Goal: Task Accomplishment & Management: Use online tool/utility

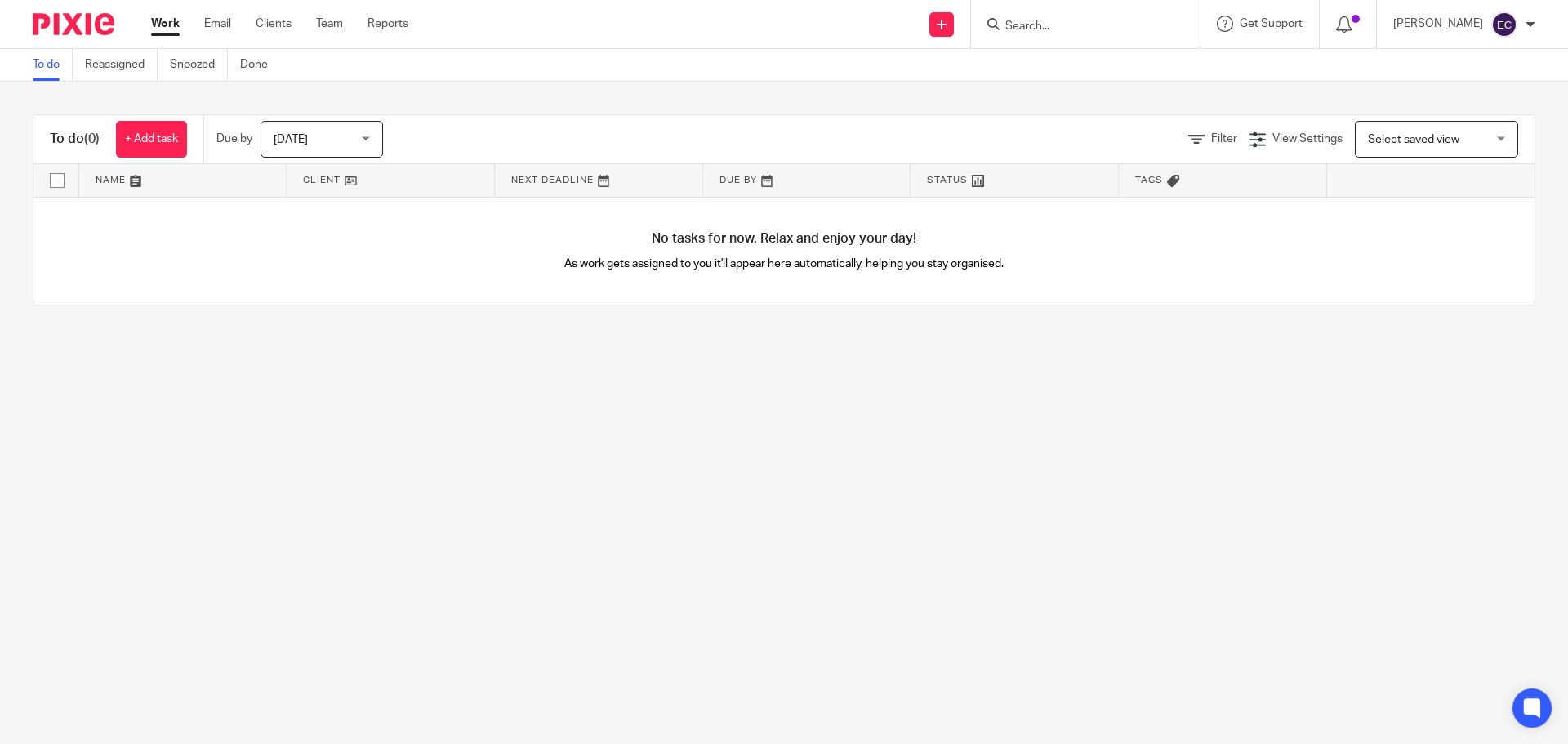
click at [1039, 23] on input "Search" at bounding box center [1077, 27] width 147 height 15
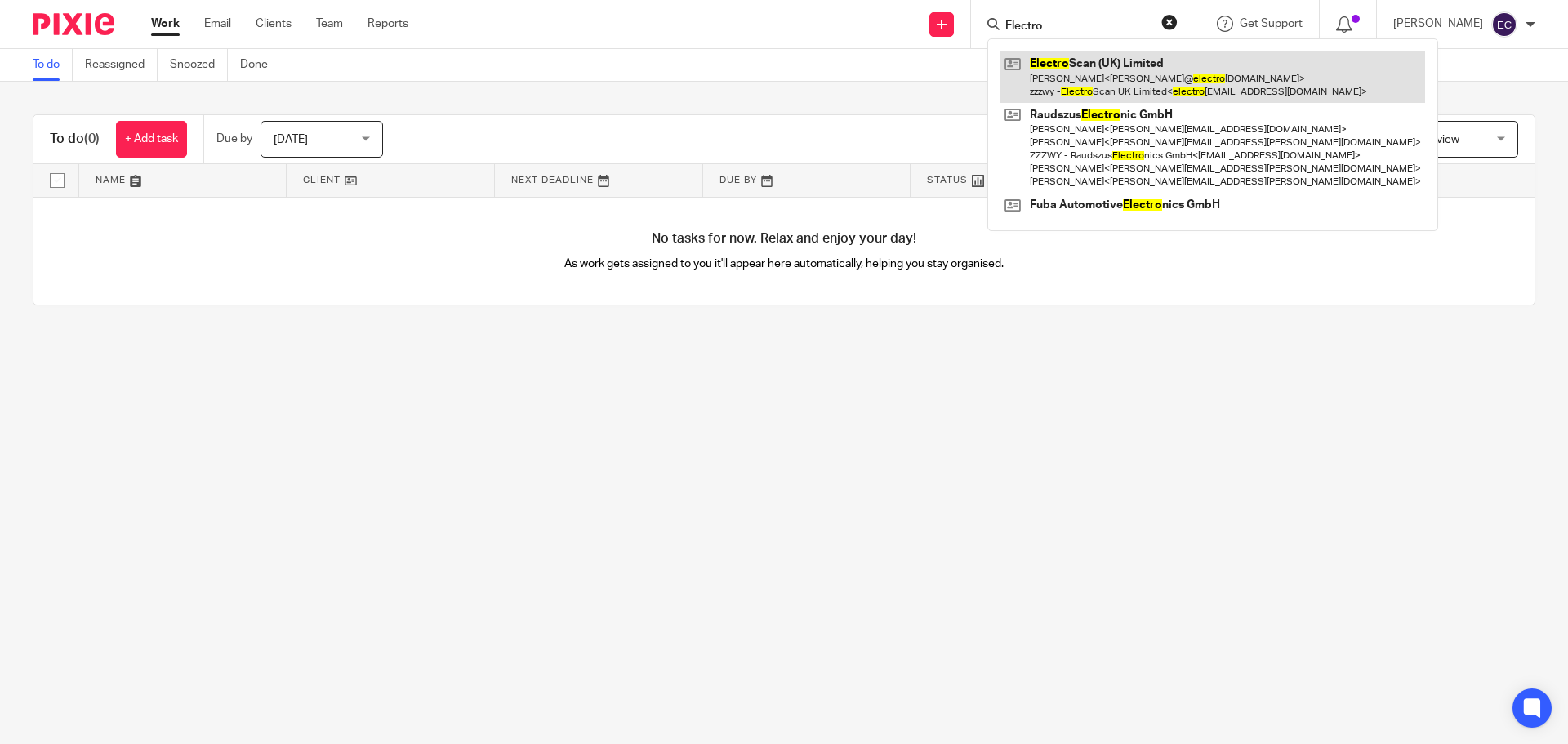
type input "Electro"
click at [1163, 71] on link at bounding box center [1213, 76] width 425 height 50
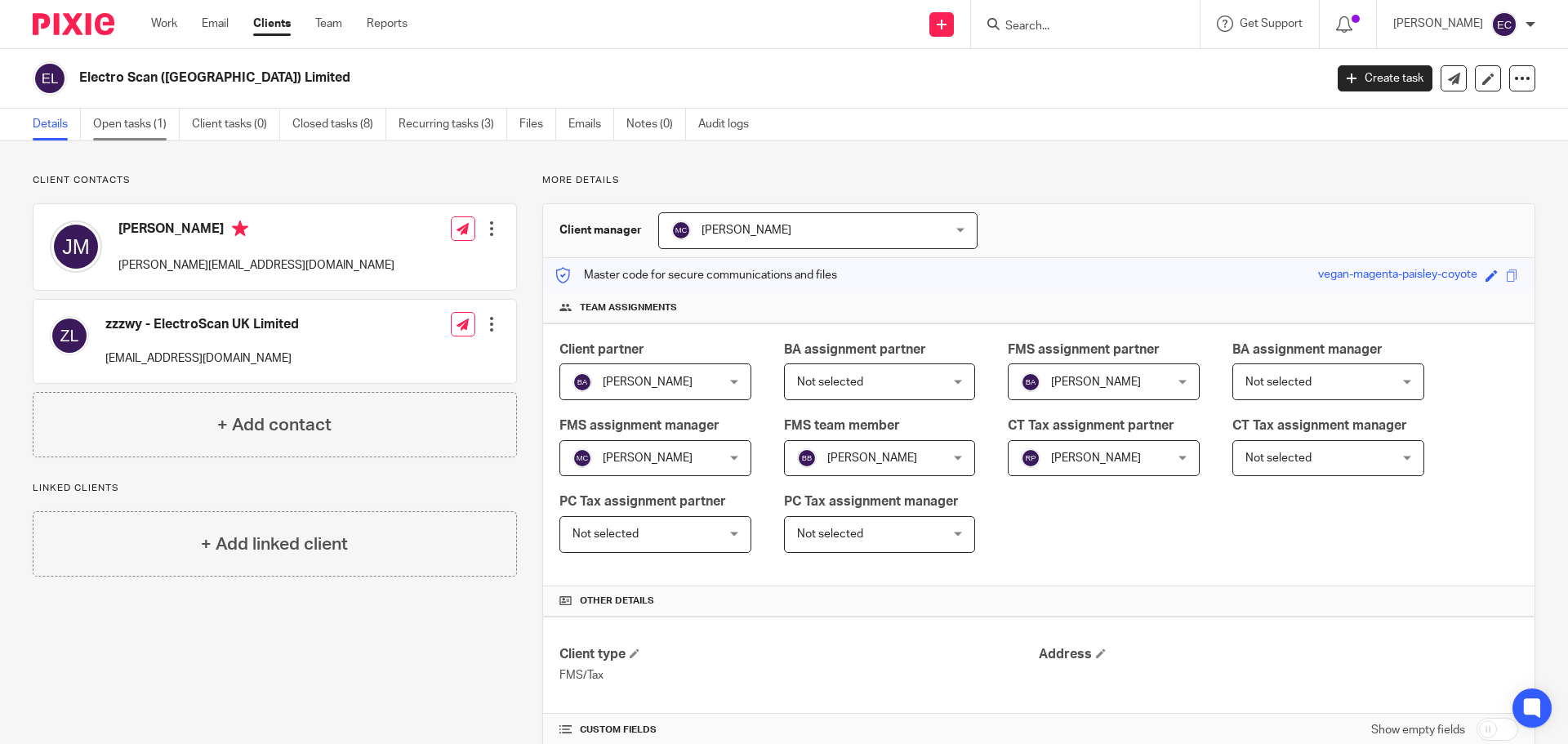
click at [137, 129] on link "Open tasks (1)" at bounding box center [136, 124] width 86 height 32
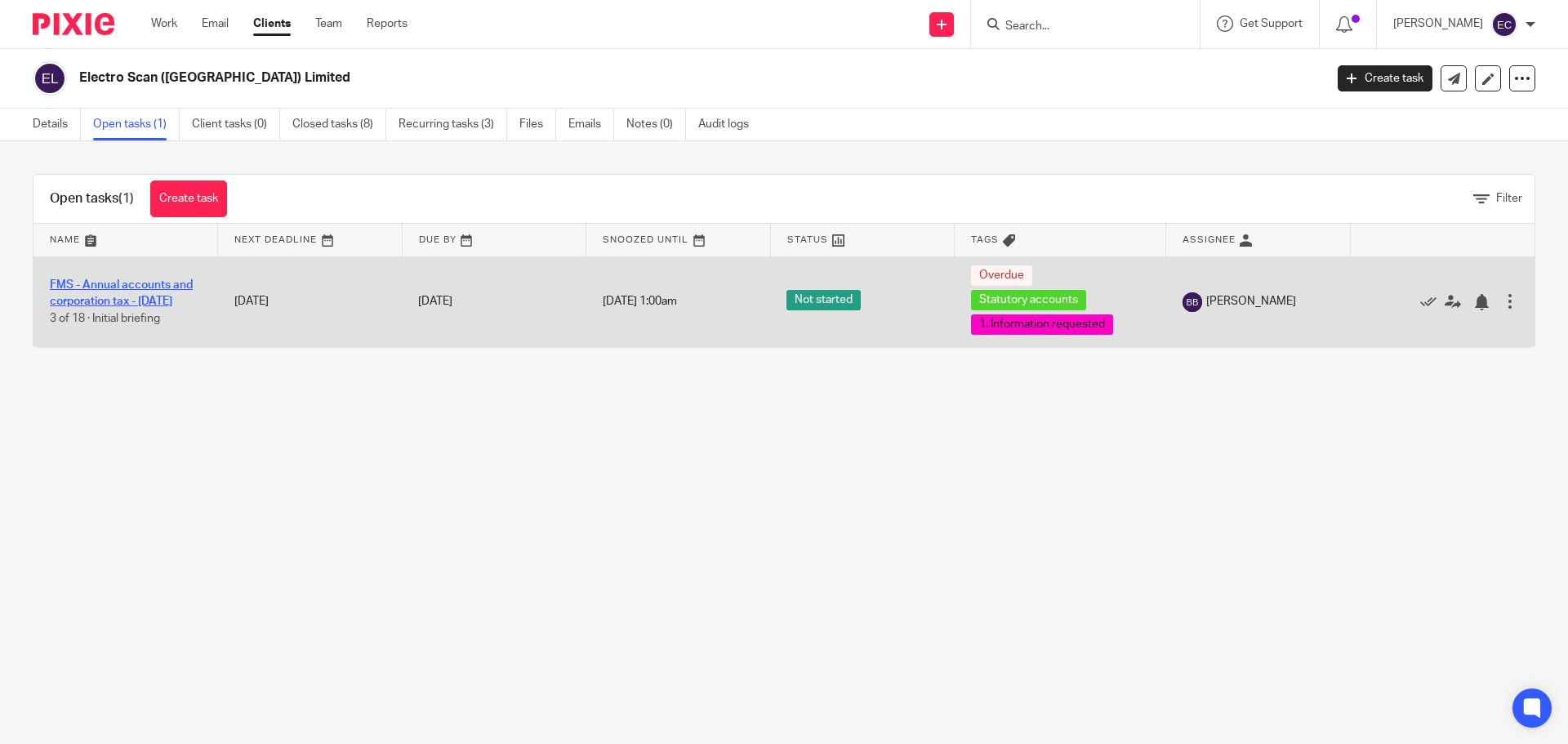
click at [161, 290] on link "FMS - Annual accounts and corporation tax - December 2024" at bounding box center [121, 293] width 143 height 28
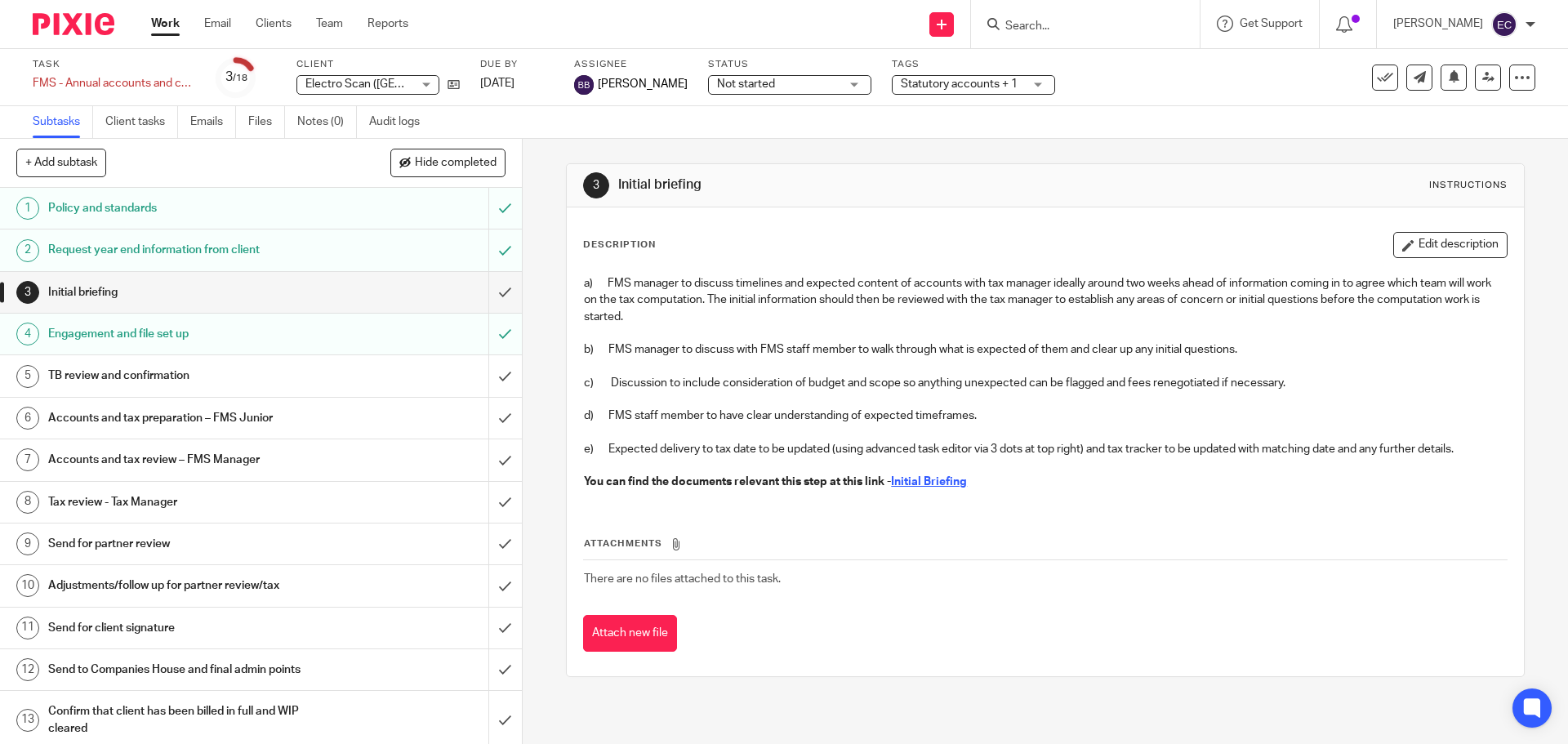
click at [837, 91] on div "Not started Not started" at bounding box center [789, 85] width 164 height 19
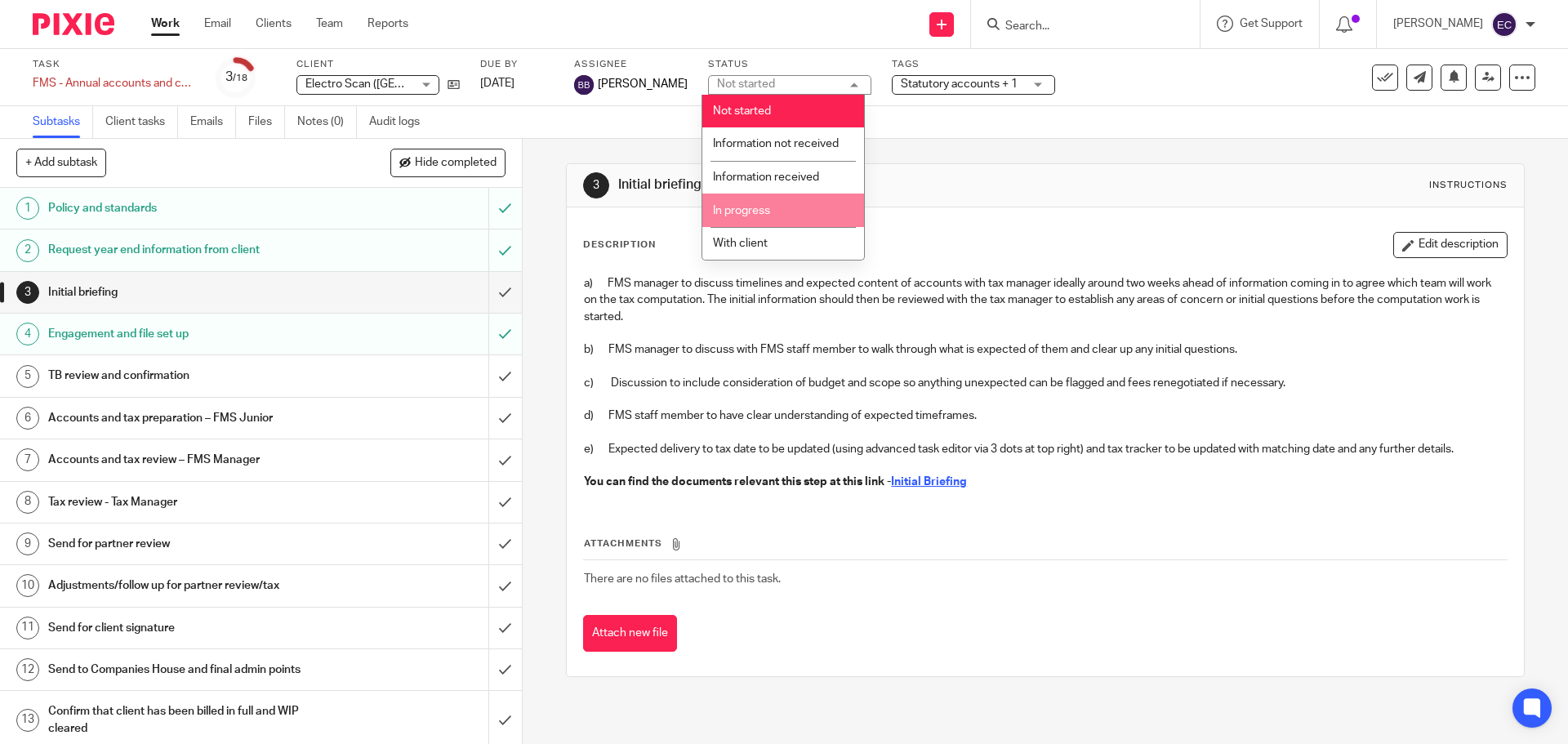
click at [790, 206] on li "In progress" at bounding box center [783, 211] width 162 height 34
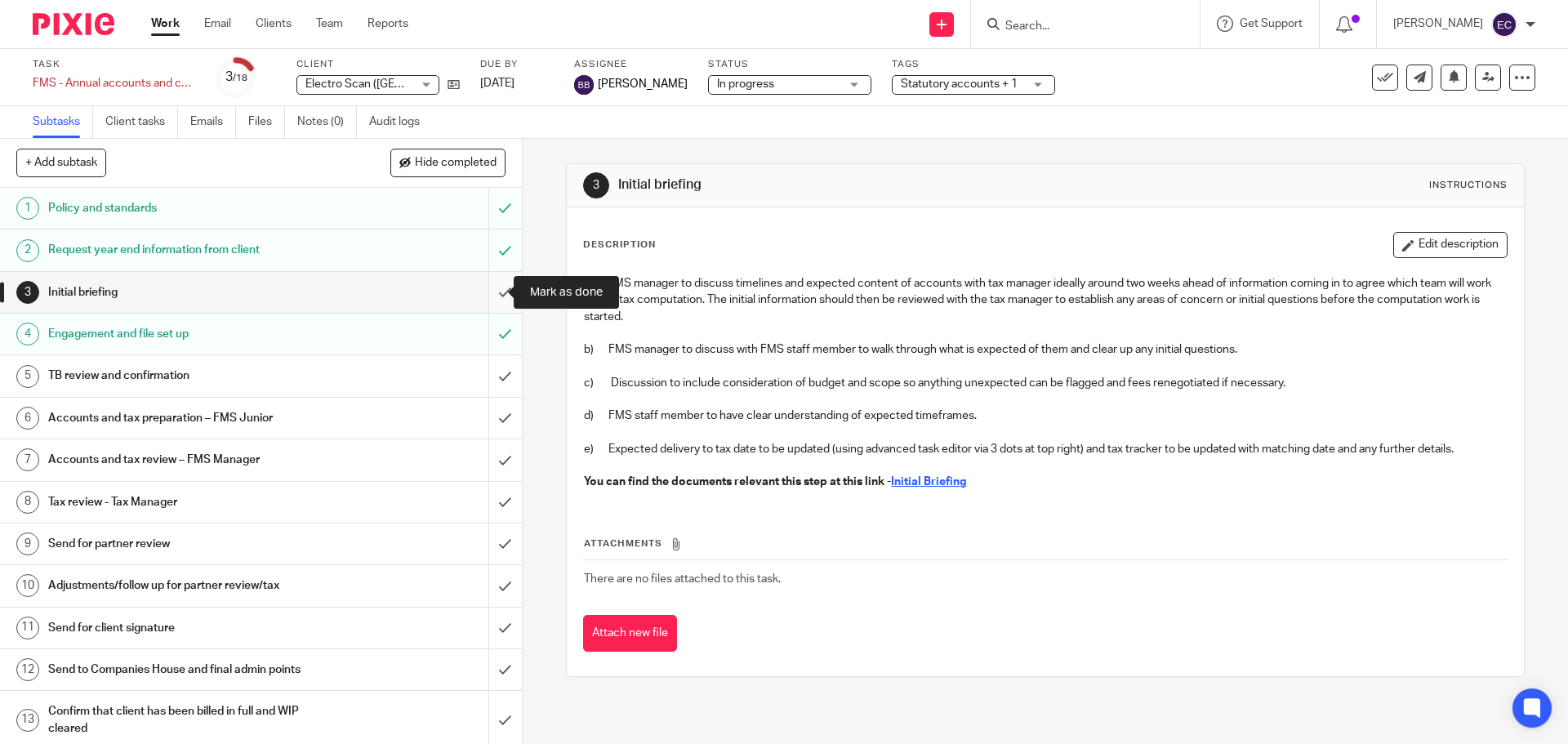
click at [489, 292] on input "submit" at bounding box center [261, 292] width 522 height 41
